Goal: Find specific page/section: Find specific page/section

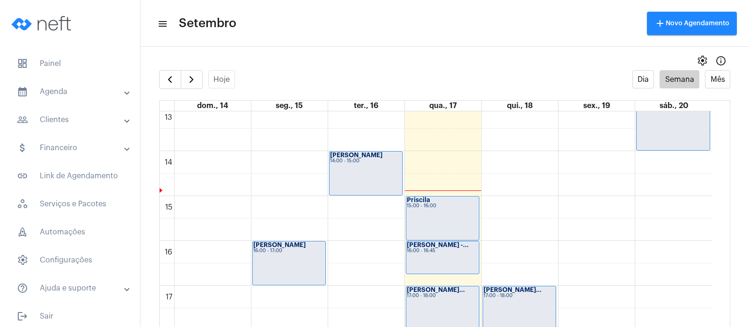
scroll to position [592, 0]
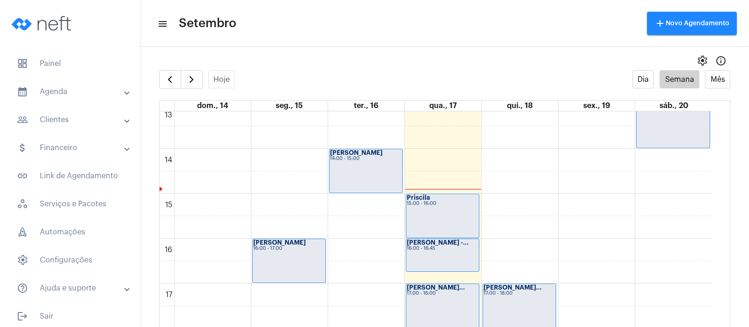
click at [442, 243] on strong "[PERSON_NAME] -..." at bounding box center [438, 243] width 62 height 6
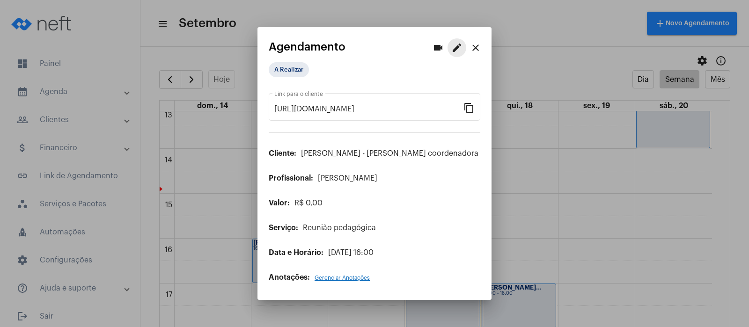
click at [458, 44] on mat-icon "edit" at bounding box center [456, 47] width 11 height 11
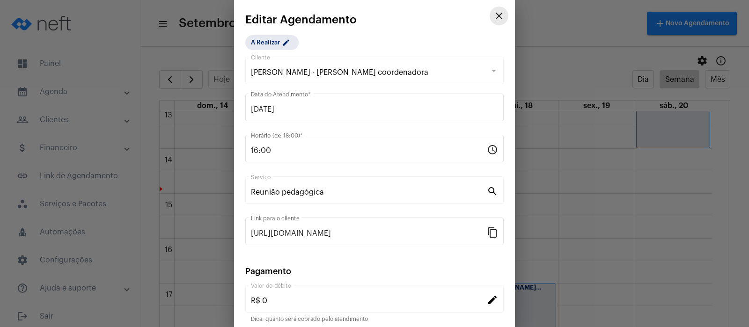
click at [493, 15] on mat-icon "close" at bounding box center [498, 15] width 11 height 11
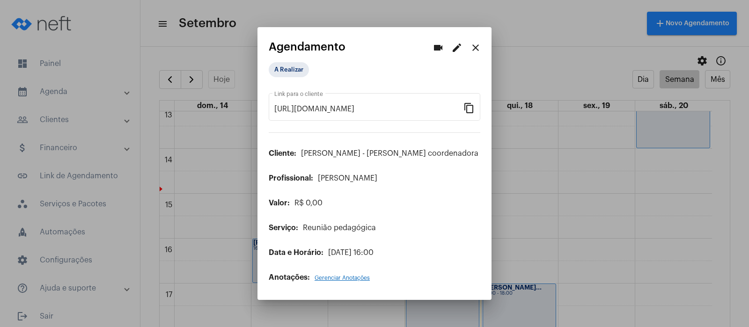
click at [54, 117] on div at bounding box center [374, 163] width 749 height 327
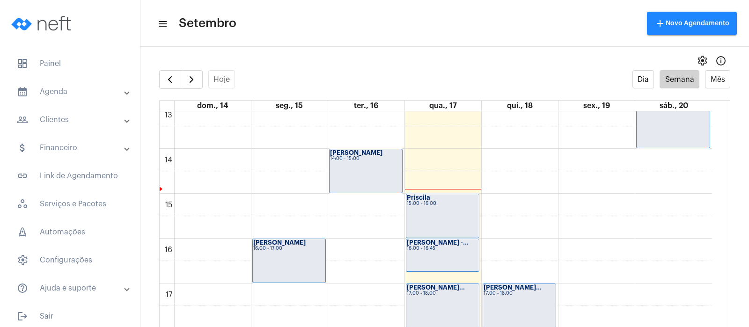
click at [54, 117] on mat-panel-title "people_outline Clientes" at bounding box center [71, 119] width 108 height 11
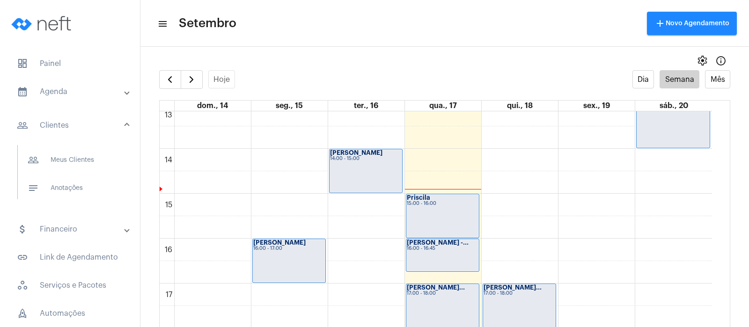
click at [121, 122] on mat-expansion-panel-header "people_outline Clientes" at bounding box center [73, 125] width 134 height 30
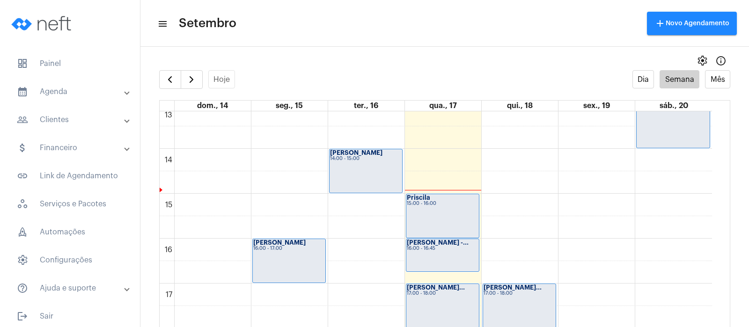
click at [67, 119] on mat-panel-title "people_outline Clientes" at bounding box center [71, 119] width 108 height 11
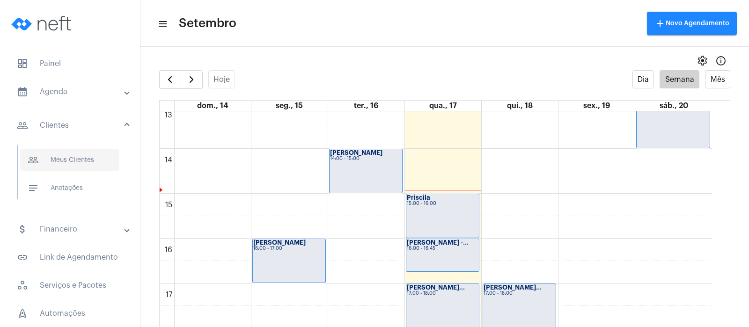
click at [70, 161] on span "people_outline Meus Clientes" at bounding box center [69, 160] width 99 height 22
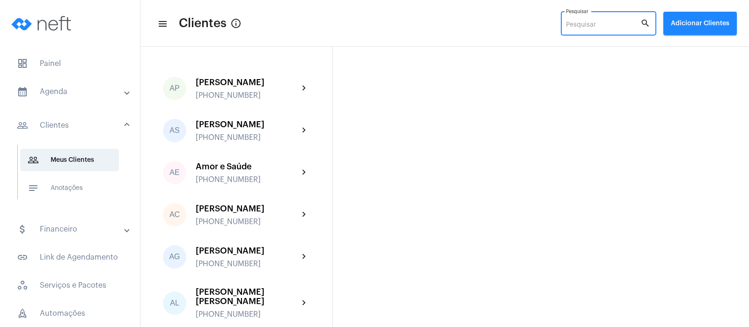
click at [586, 28] on input "Pesquisar" at bounding box center [603, 25] width 74 height 7
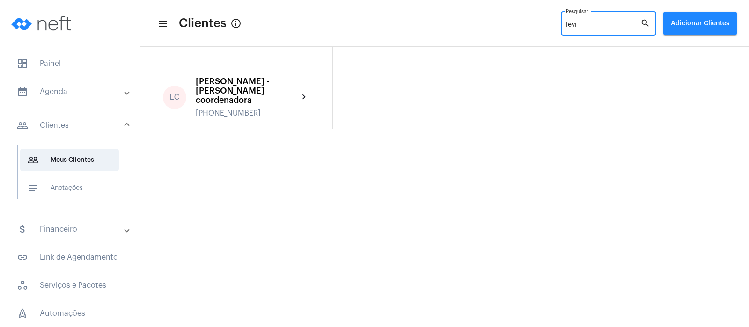
type input "levi"
